Goal: Navigation & Orientation: Go to known website

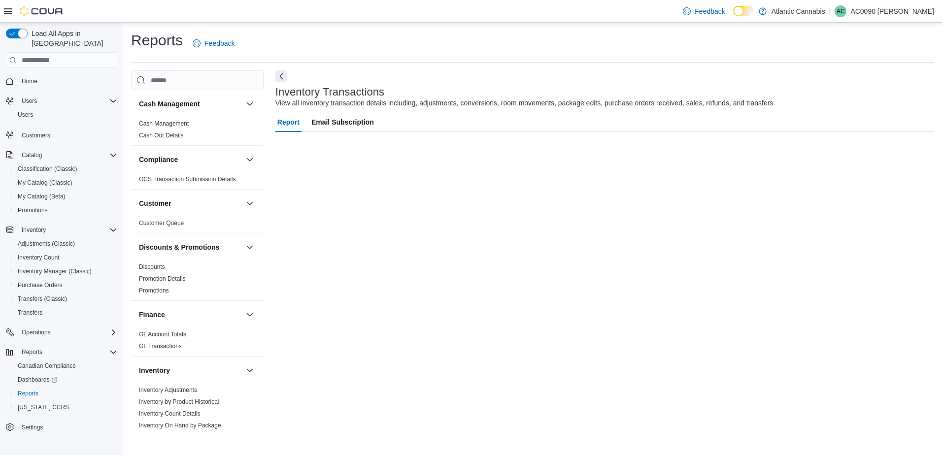
click at [905, 21] on div "Feedback Dark Mode Atlantic Cannabis | AC AC0090 [PERSON_NAME]" at bounding box center [806, 11] width 263 height 22
click at [909, 13] on p "AC0090 [PERSON_NAME]" at bounding box center [893, 11] width 84 height 12
click at [874, 99] on span "Sign Out" at bounding box center [870, 97] width 27 height 10
